Goal: Transaction & Acquisition: Purchase product/service

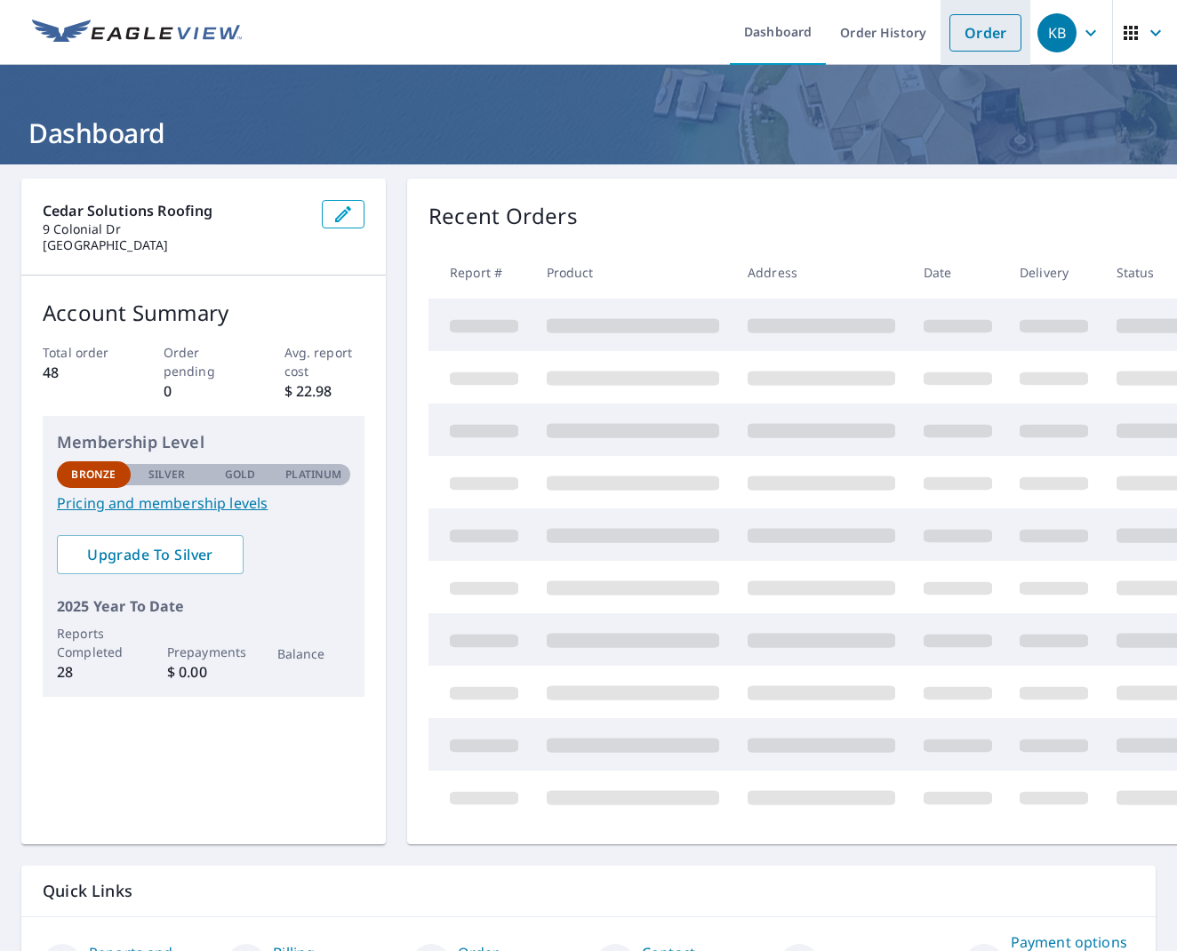
click at [968, 39] on link "Order" at bounding box center [985, 32] width 72 height 37
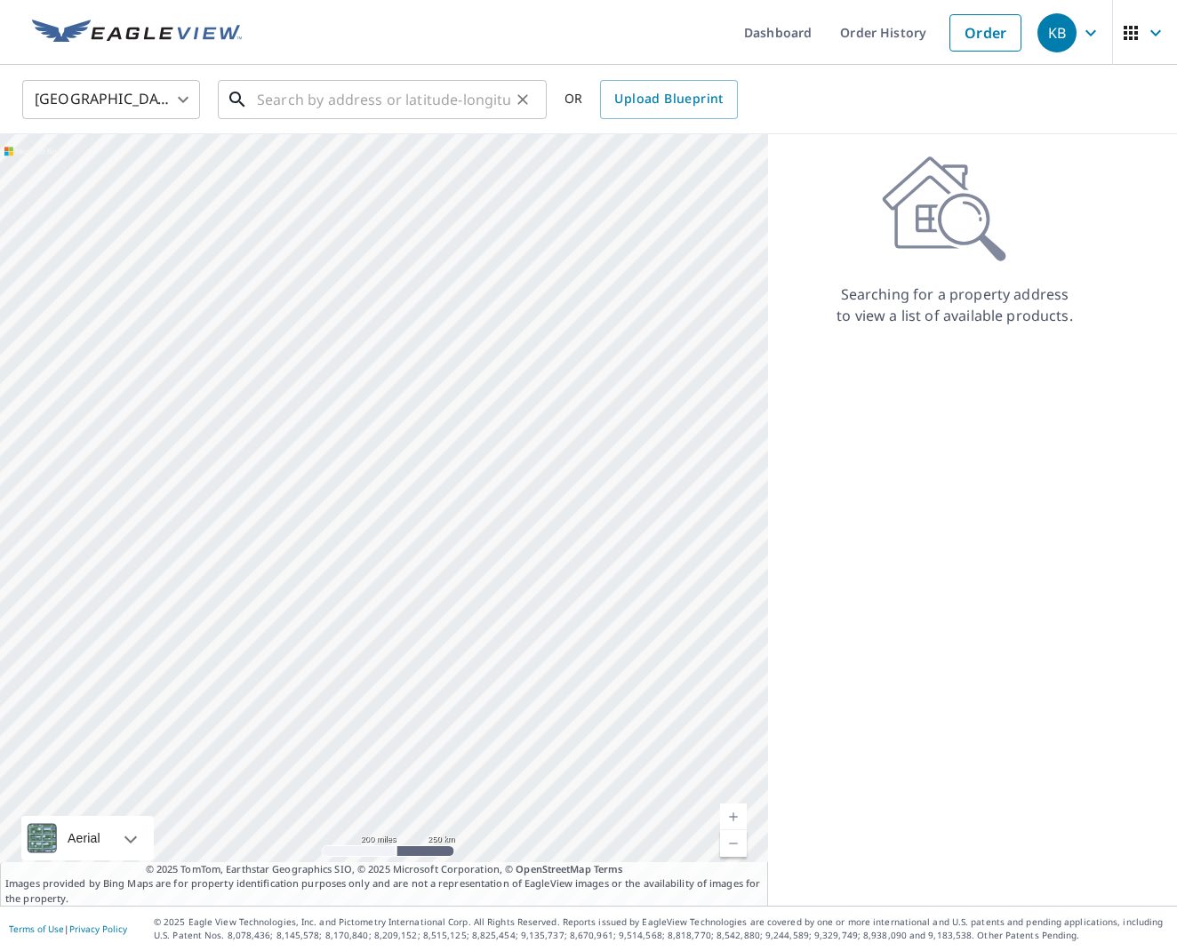
click at [355, 87] on input "text" at bounding box center [383, 100] width 253 height 50
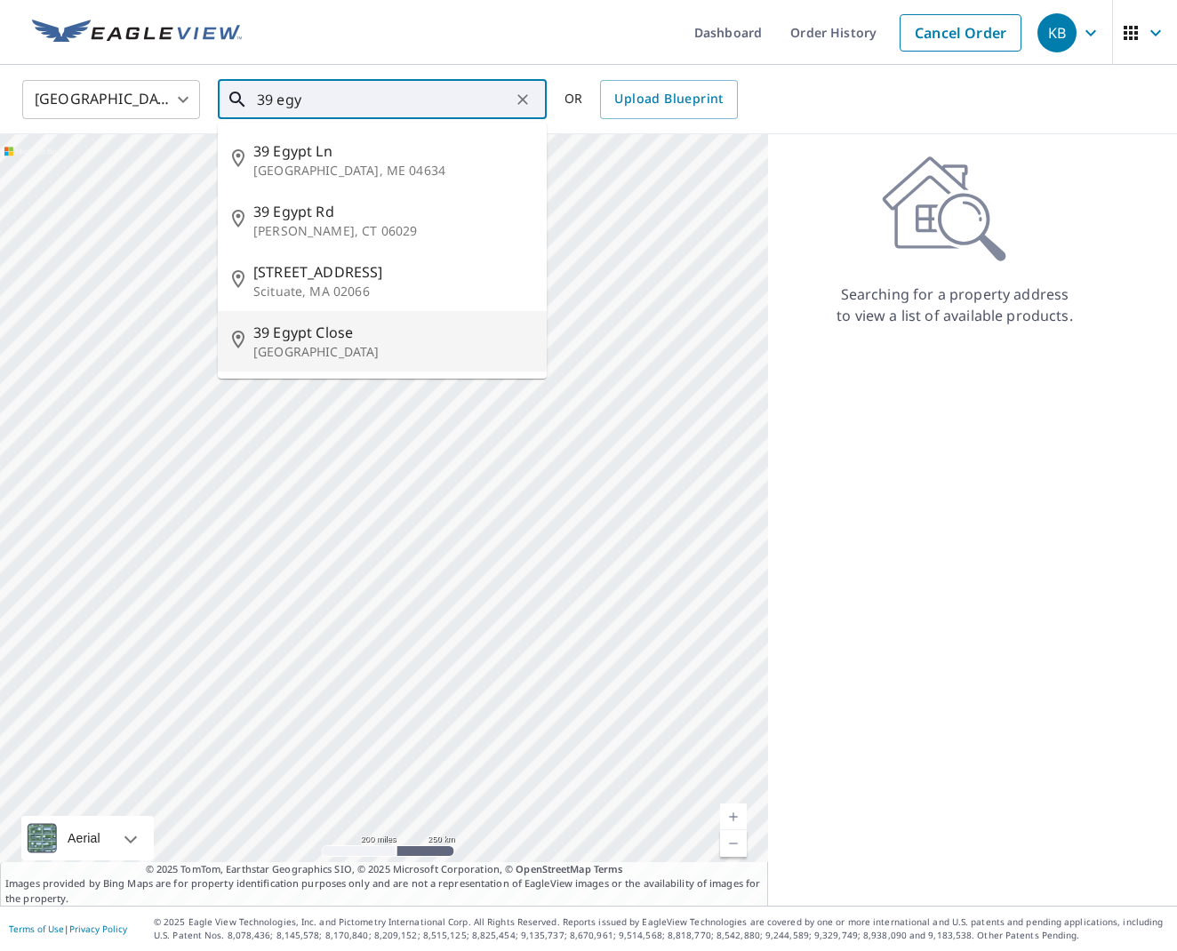
click at [310, 341] on span "39 Egypt Close" at bounding box center [392, 332] width 279 height 21
type input "[STREET_ADDRESS]"
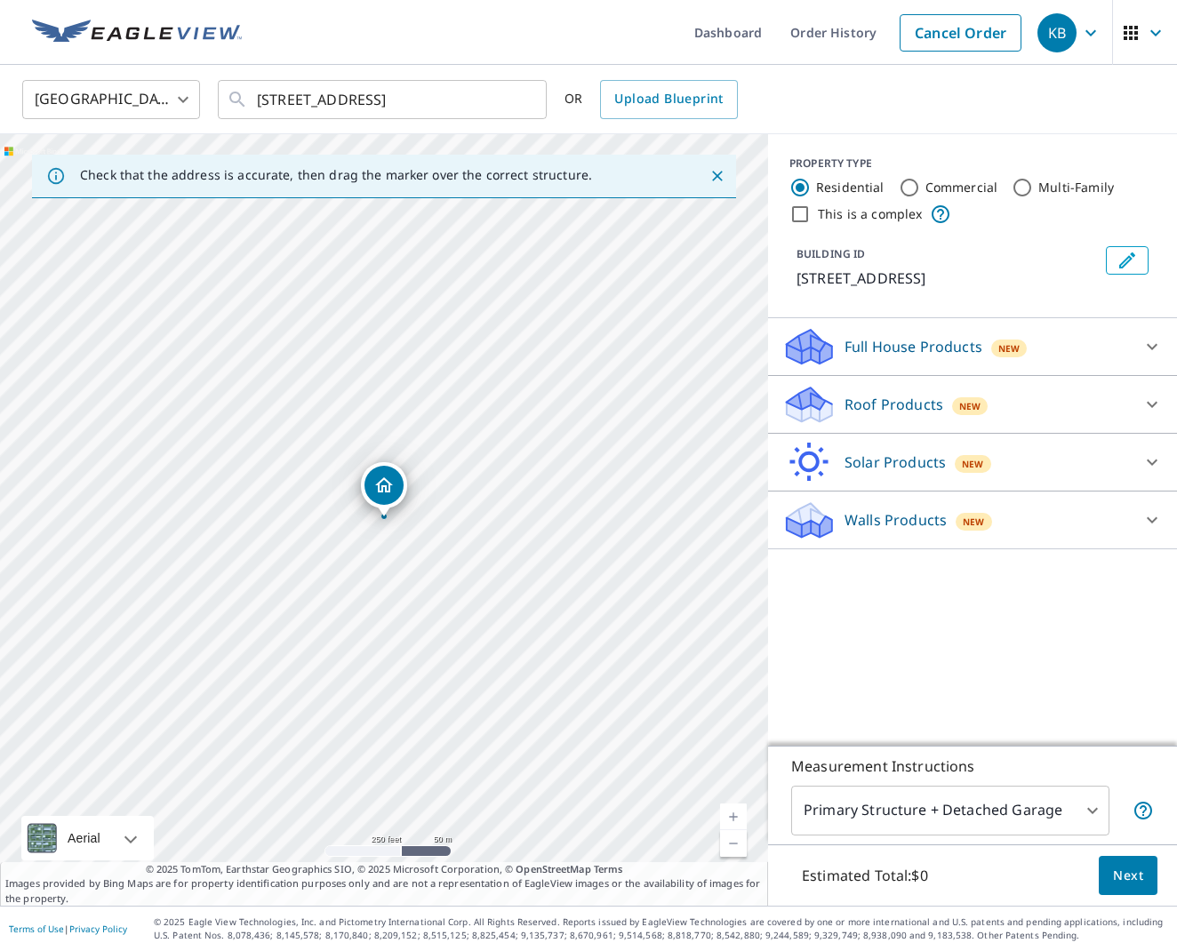
click at [1132, 512] on div at bounding box center [1151, 520] width 43 height 43
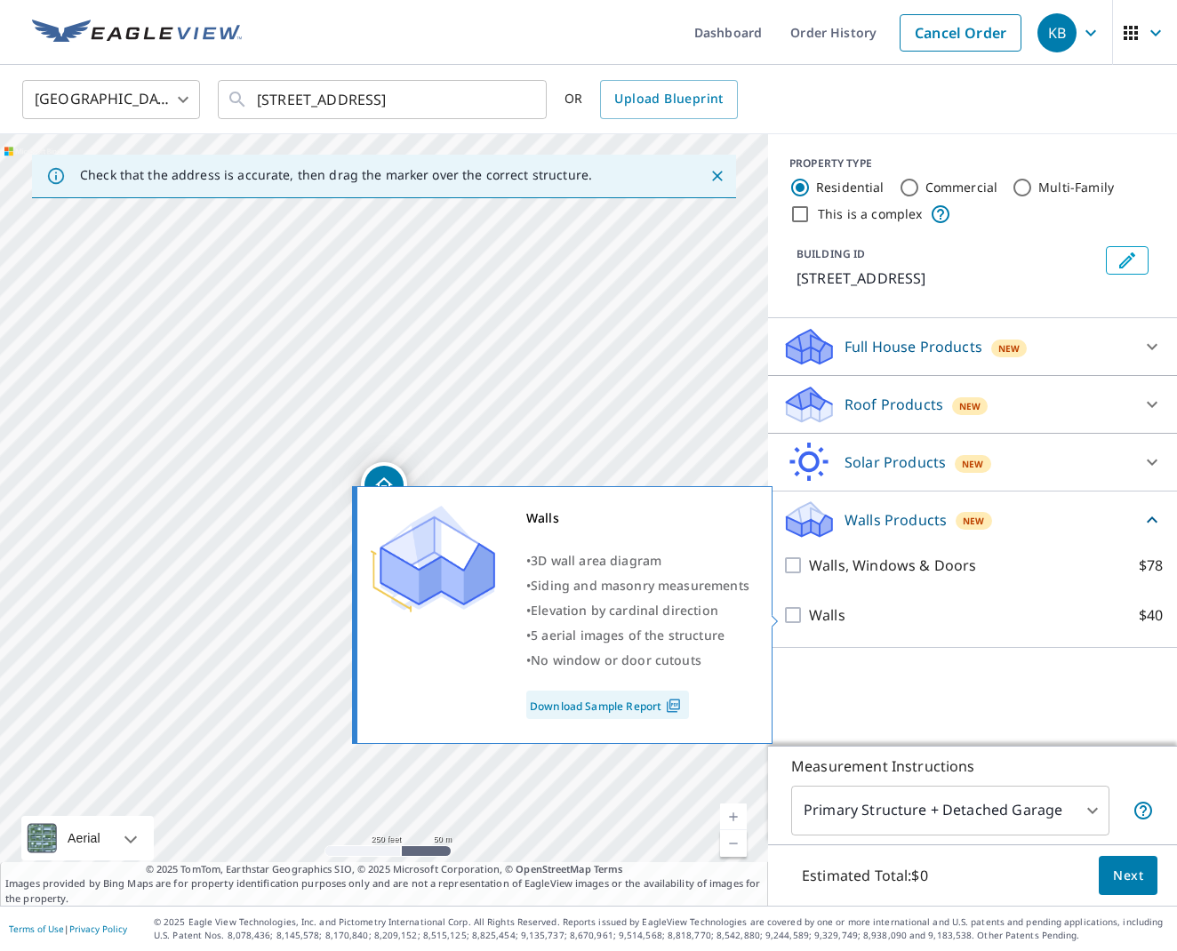
click at [793, 615] on input "Walls $40" at bounding box center [795, 614] width 27 height 21
checkbox input "true"
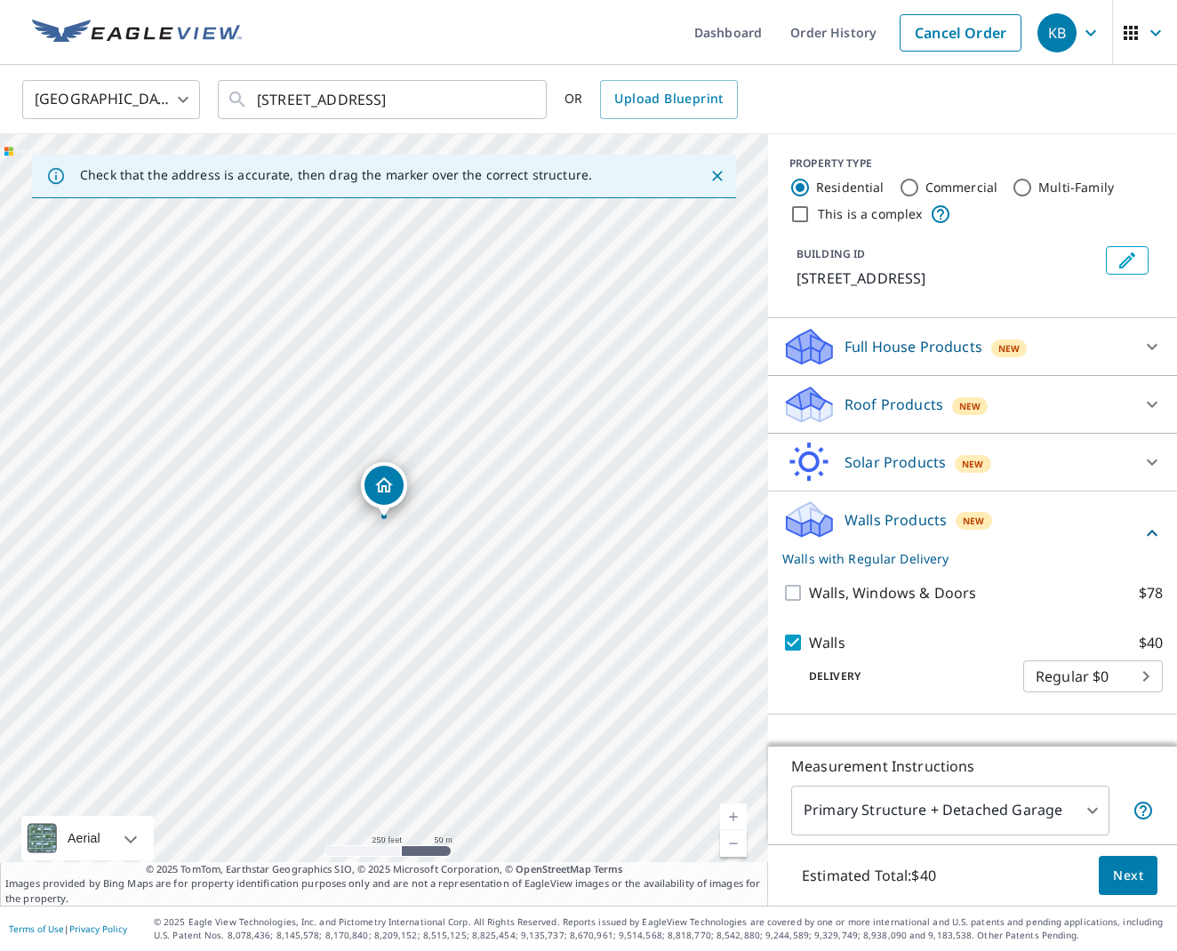
click at [1154, 683] on body "KB KB Dashboard Order History Cancel Order KB [GEOGRAPHIC_DATA] [GEOGRAPHIC_DAT…" at bounding box center [588, 475] width 1177 height 951
click at [1154, 683] on ul "Regular $0" at bounding box center [1093, 674] width 140 height 46
click at [991, 689] on div at bounding box center [588, 475] width 1177 height 951
click at [1143, 682] on body "KB KB Dashboard Order History Cancel Order KB [GEOGRAPHIC_DATA] [GEOGRAPHIC_DAT…" at bounding box center [588, 475] width 1177 height 951
drag, startPoint x: 1151, startPoint y: 651, endPoint x: 1151, endPoint y: 636, distance: 14.2
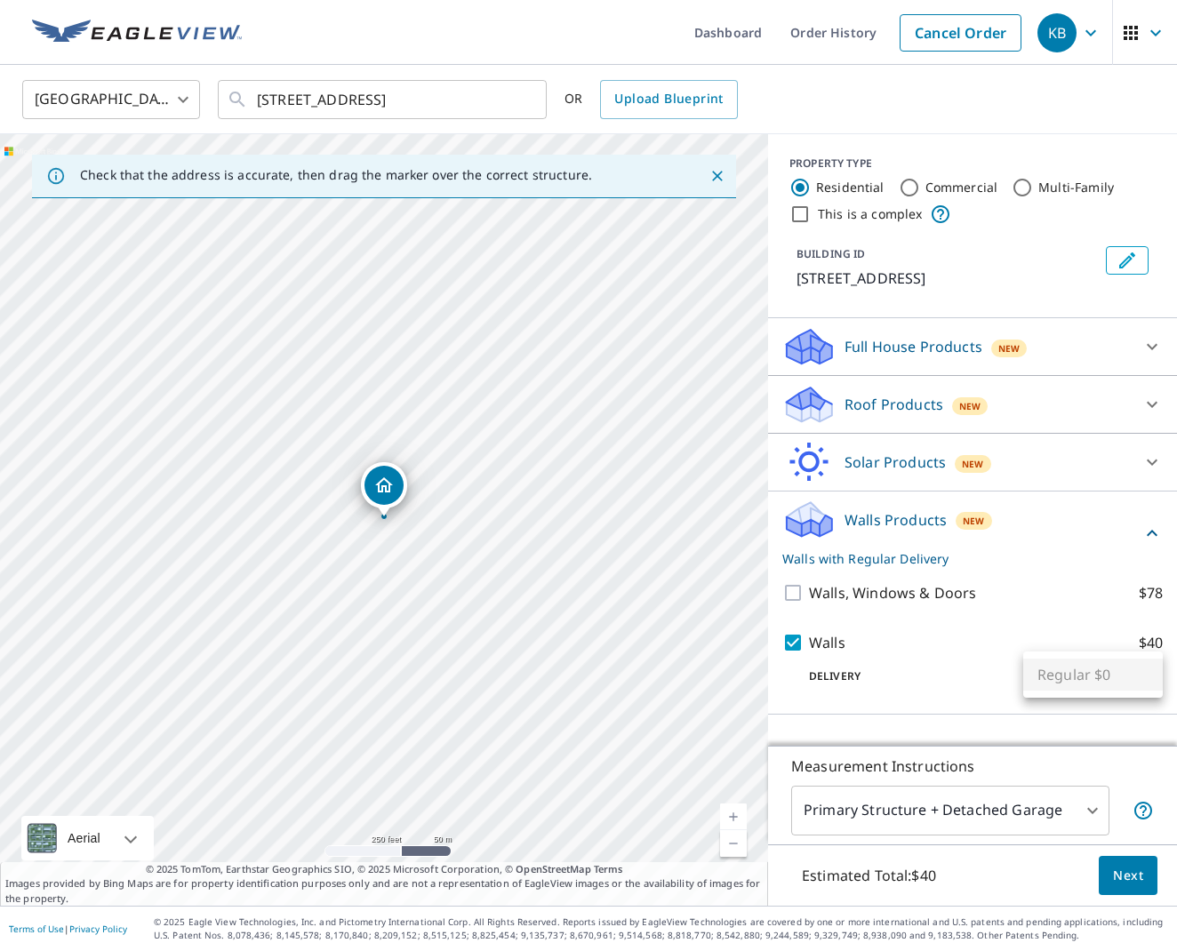
click at [1151, 650] on div at bounding box center [588, 475] width 1177 height 951
click at [1126, 878] on span "Next" at bounding box center [1128, 876] width 30 height 22
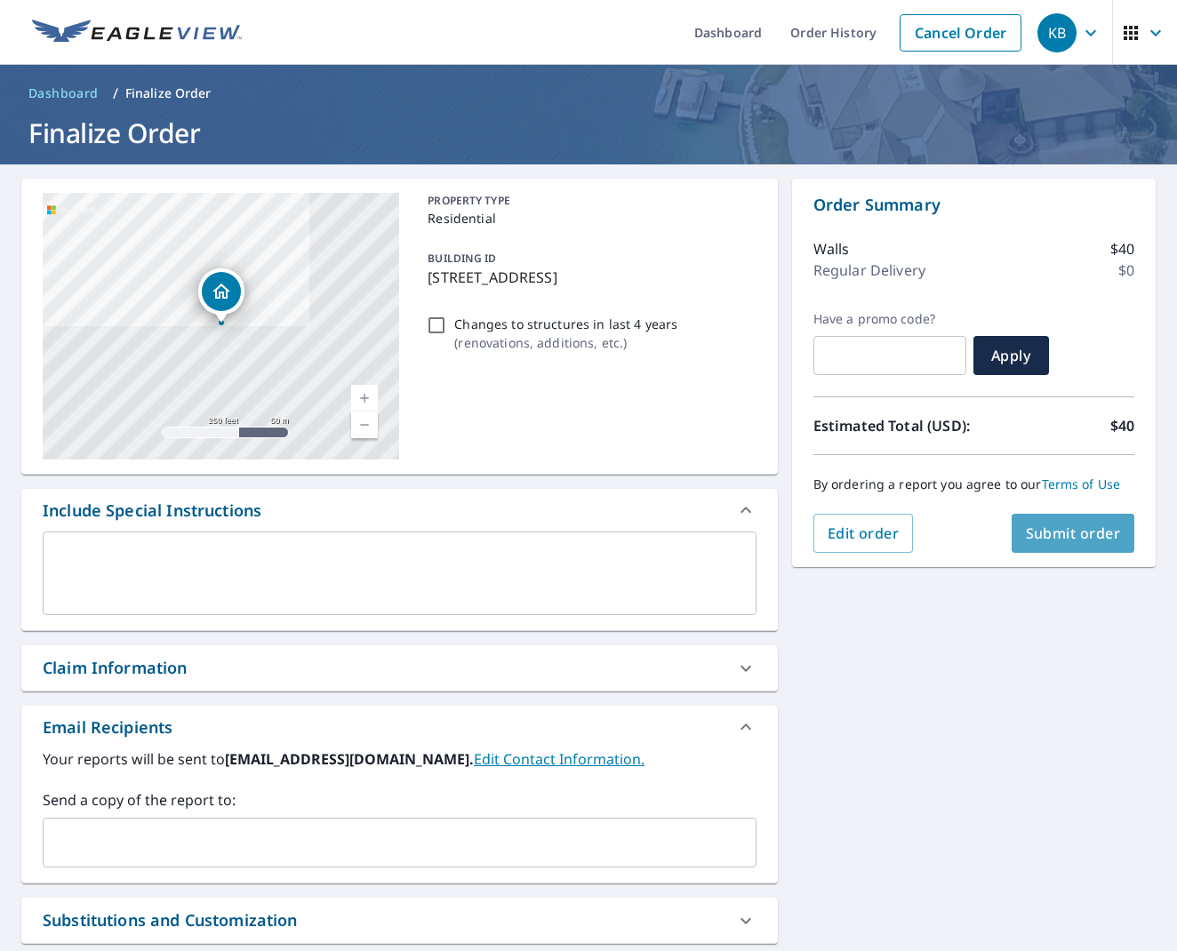
click at [1067, 529] on span "Submit order" at bounding box center [1073, 533] width 95 height 20
